Goal: Find specific page/section: Find specific page/section

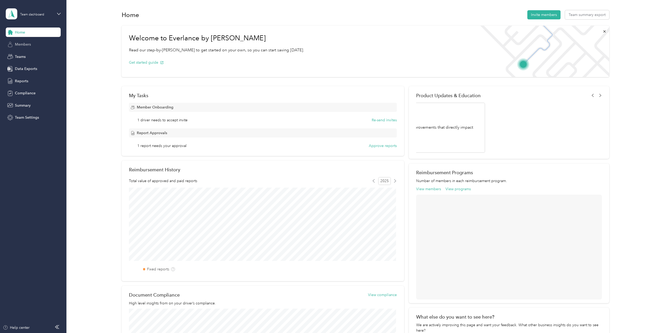
click at [18, 46] on span "Members" at bounding box center [23, 44] width 16 height 5
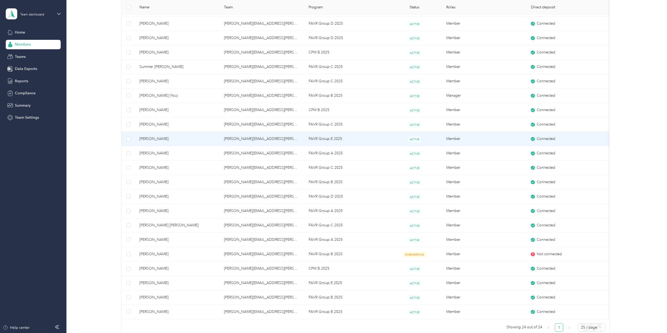
scroll to position [131, 0]
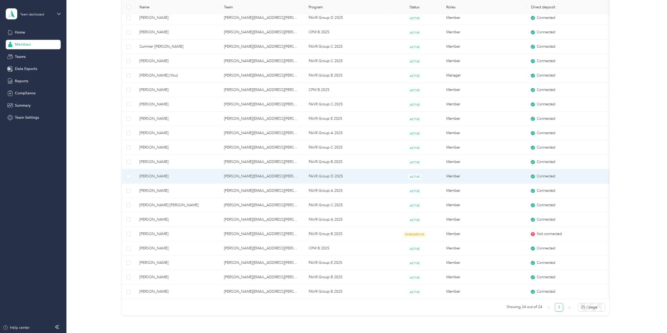
click at [153, 176] on span "[PERSON_NAME]" at bounding box center [177, 176] width 76 height 6
